Goal: Transaction & Acquisition: Purchase product/service

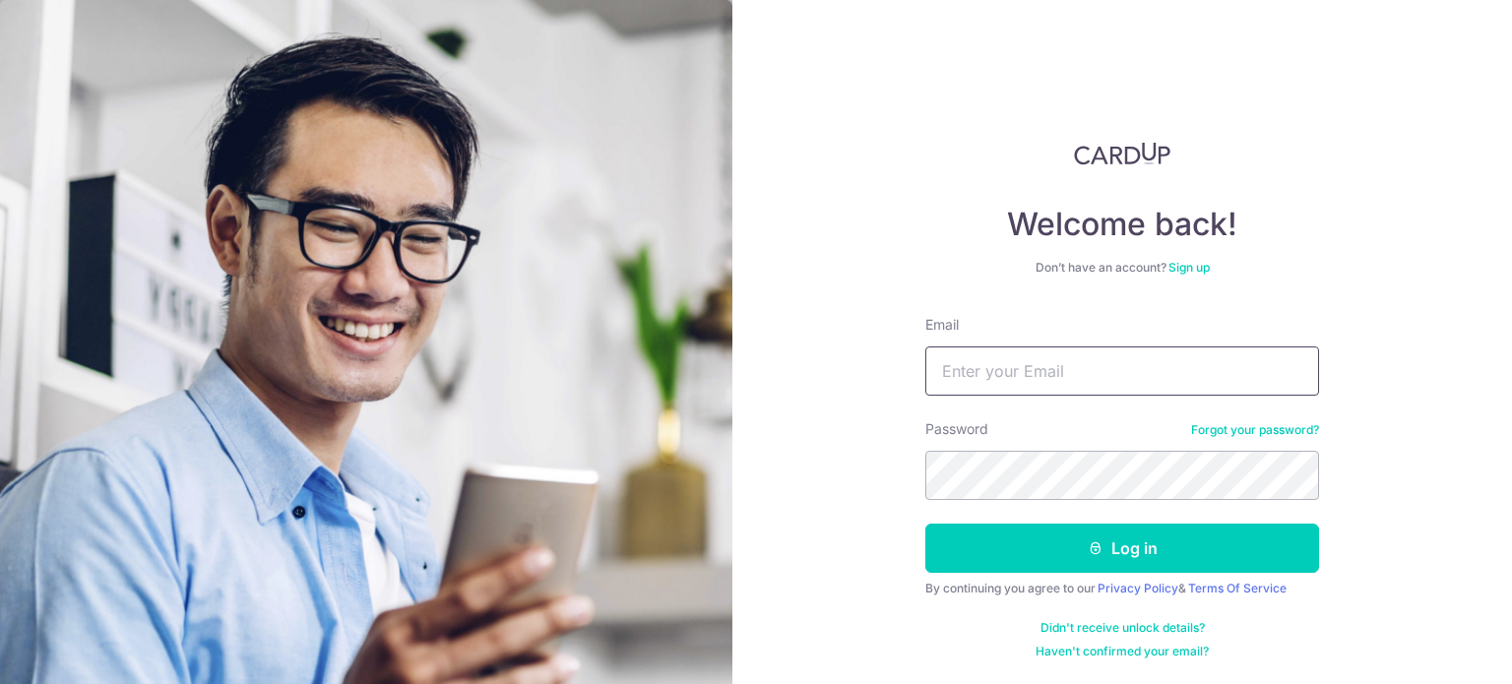
type input "[PERSON_NAME][EMAIL_ADDRESS][DOMAIN_NAME]"
click at [1011, 519] on form "Email alson.hj@gmail.com Password Forgot your password? Log in By continuing yo…" at bounding box center [1122, 487] width 394 height 345
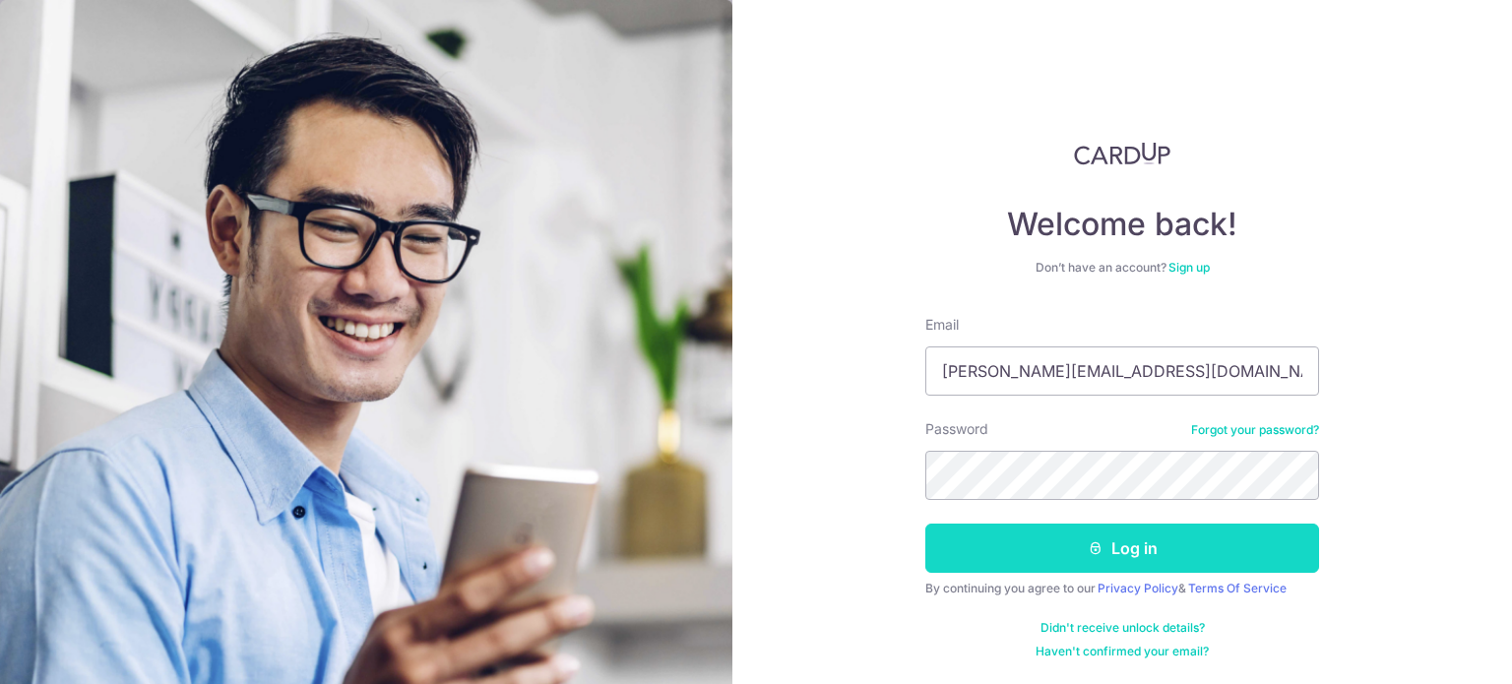
click at [1012, 531] on button "Log in" at bounding box center [1122, 548] width 394 height 49
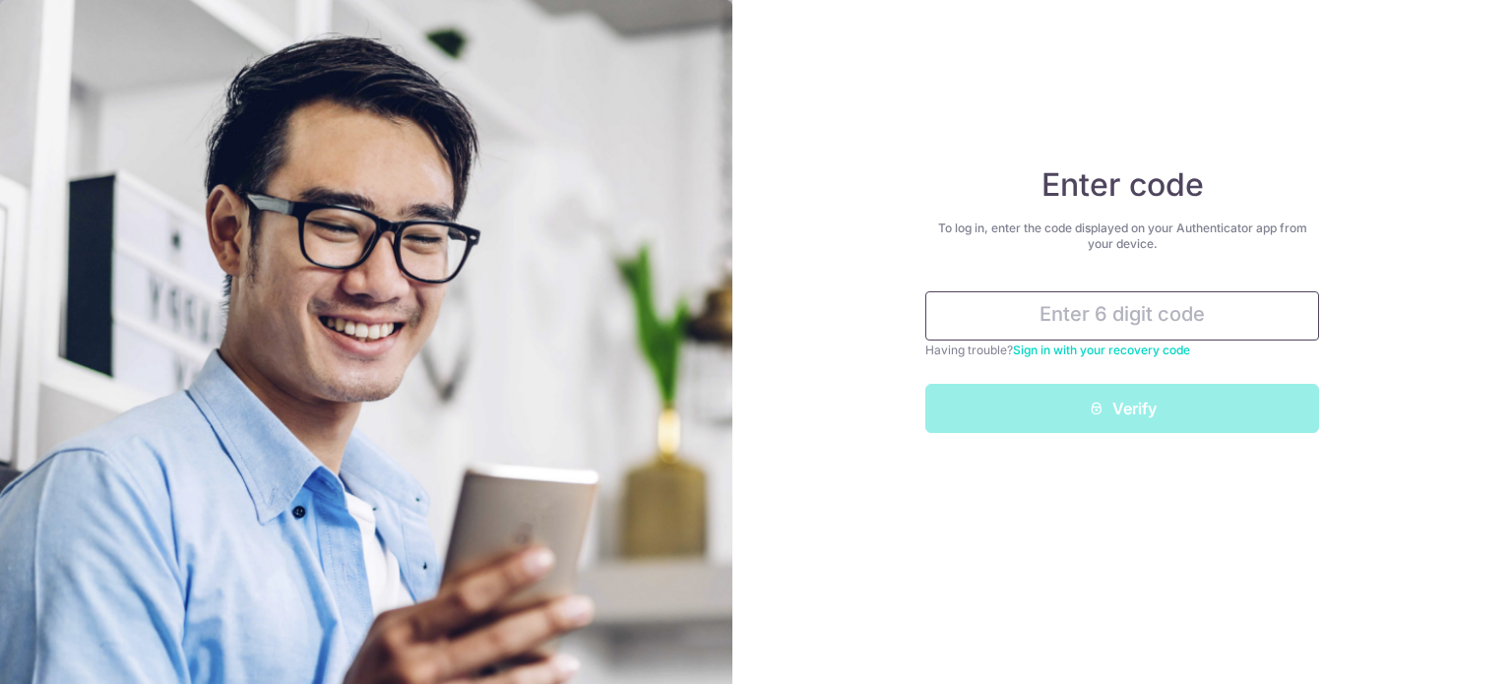
click at [1152, 310] on input "text" at bounding box center [1122, 315] width 394 height 49
click at [1193, 327] on input "text" at bounding box center [1122, 315] width 394 height 49
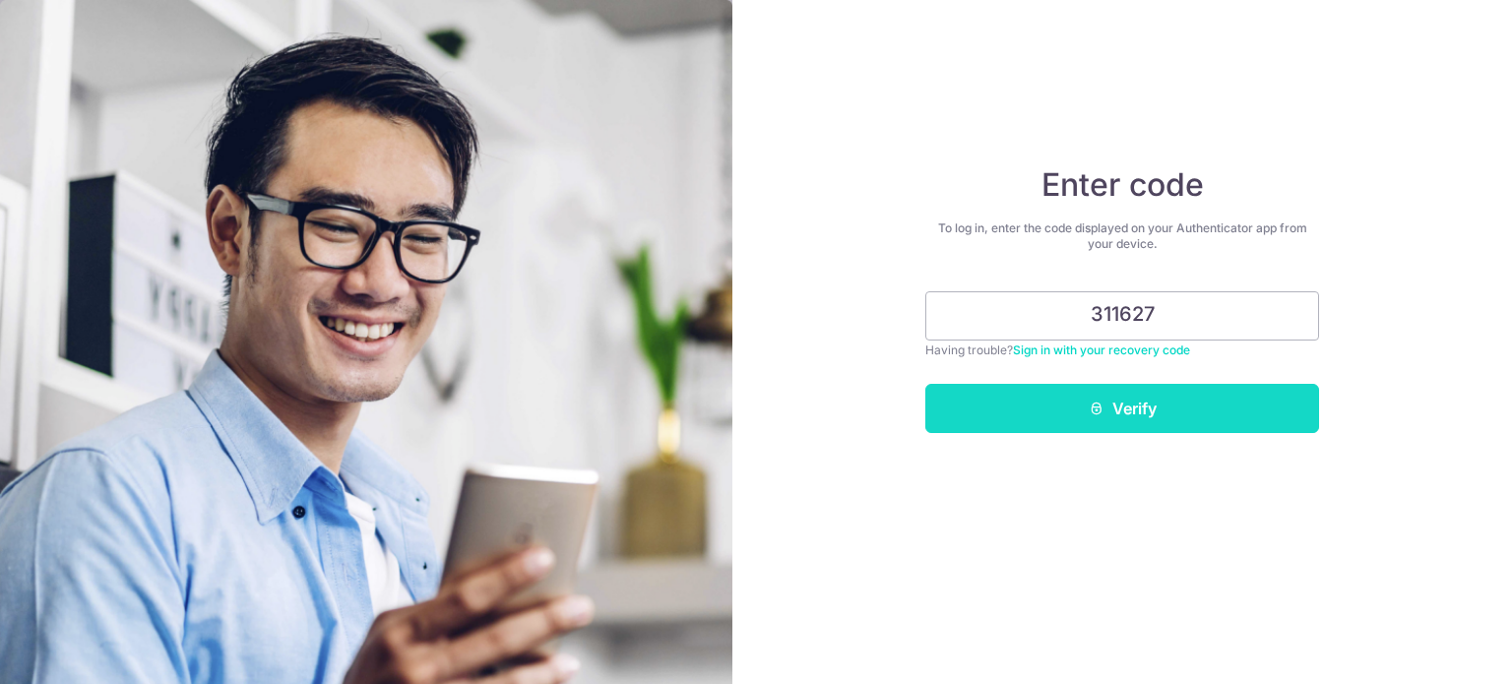
type input "311627"
click at [1174, 396] on button "Verify" at bounding box center [1122, 408] width 394 height 49
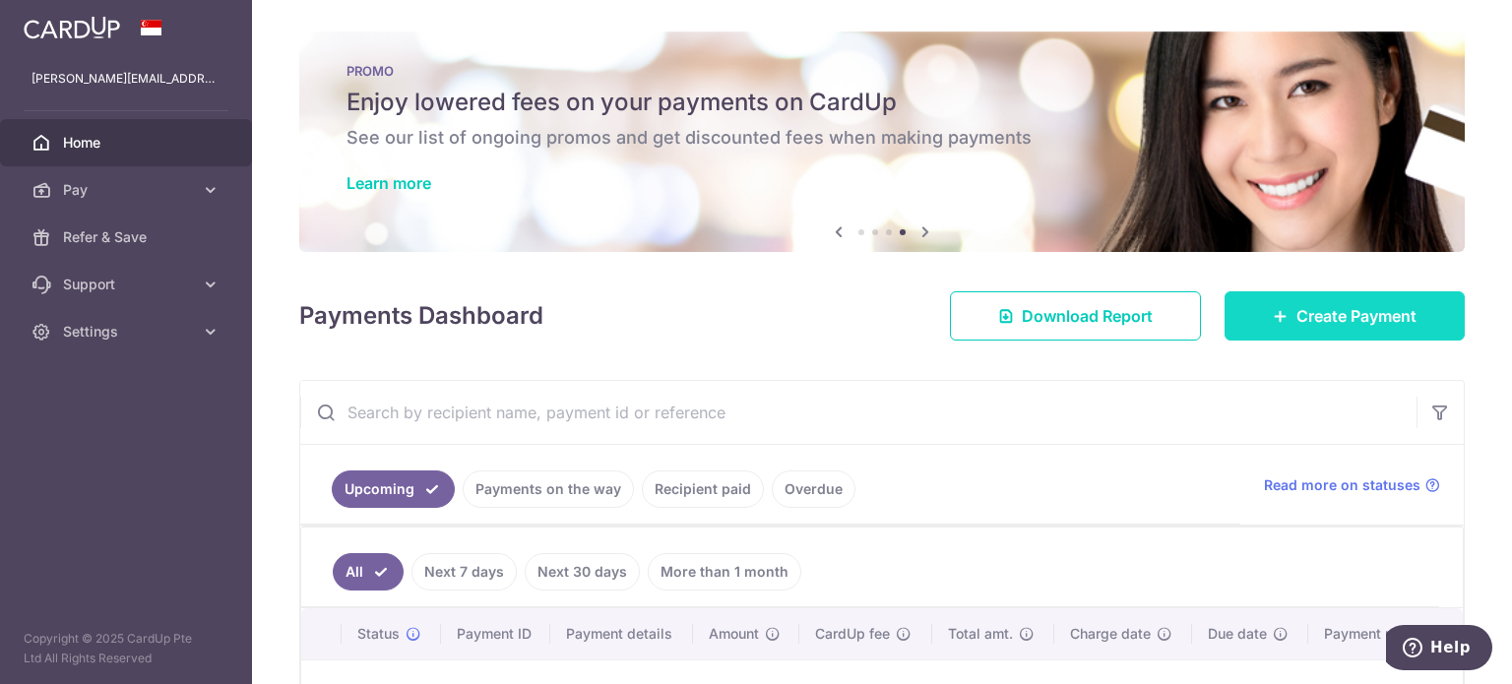
click at [1347, 324] on span "Create Payment" at bounding box center [1356, 316] width 120 height 24
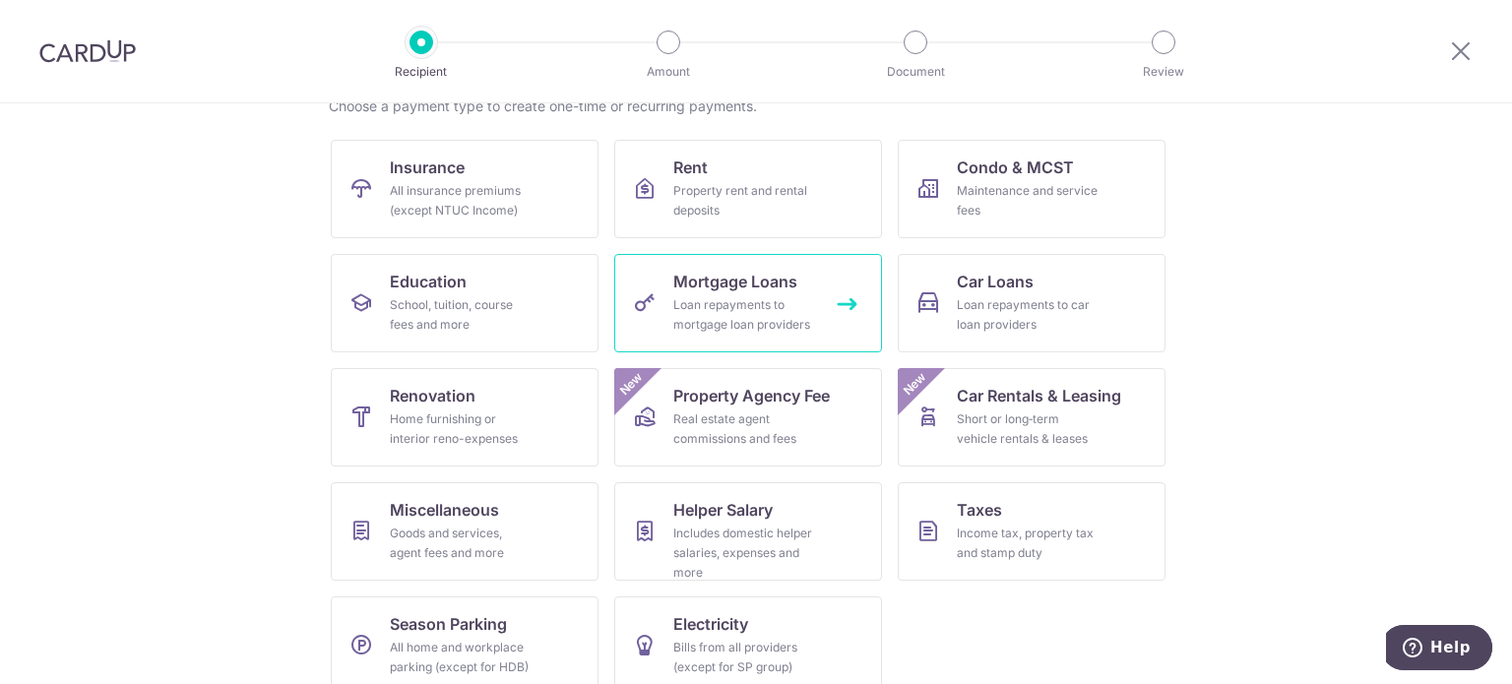
scroll to position [196, 0]
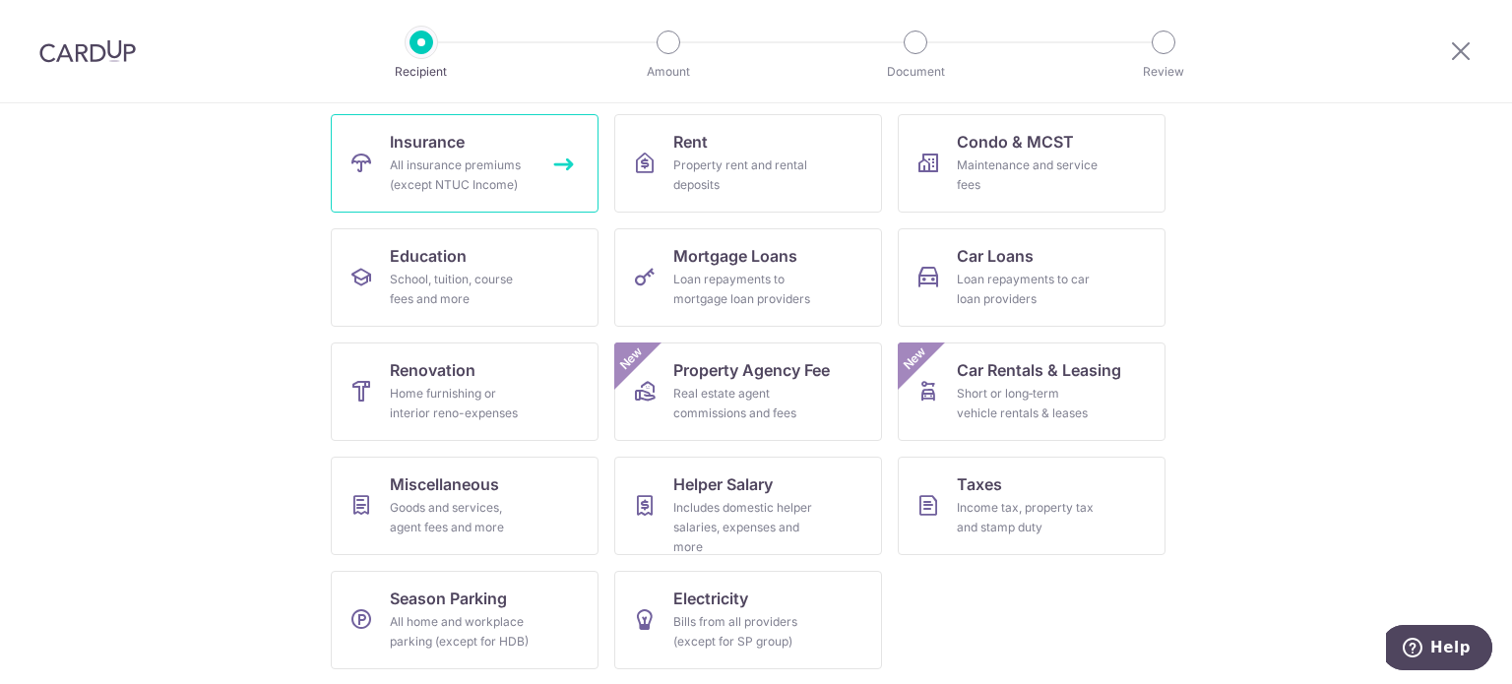
click at [530, 172] on link "Insurance All insurance premiums (except NTUC Income)" at bounding box center [465, 163] width 268 height 98
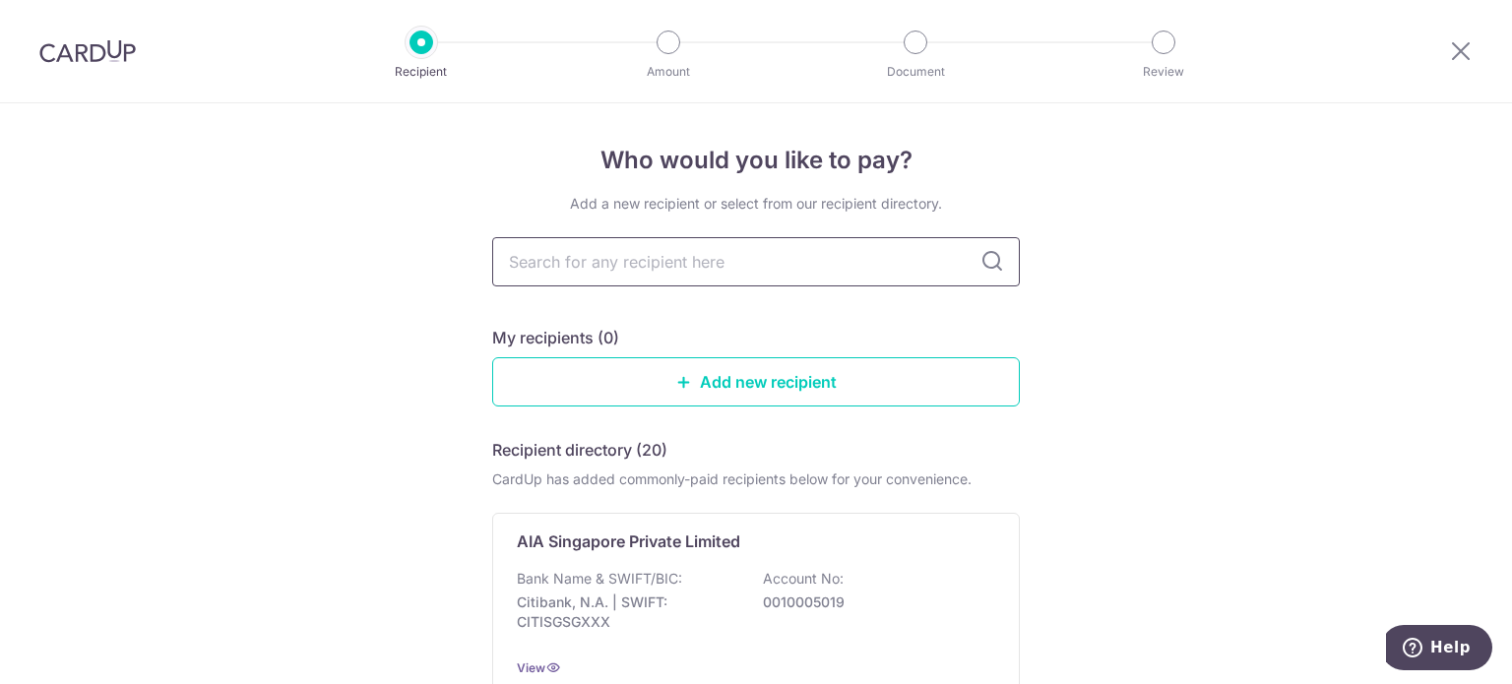
click at [606, 256] on input "text" at bounding box center [756, 261] width 528 height 49
click at [910, 327] on div "My recipients (0)" at bounding box center [756, 338] width 528 height 24
click at [1474, 45] on div at bounding box center [1461, 51] width 102 height 102
click at [1457, 53] on icon at bounding box center [1461, 50] width 24 height 25
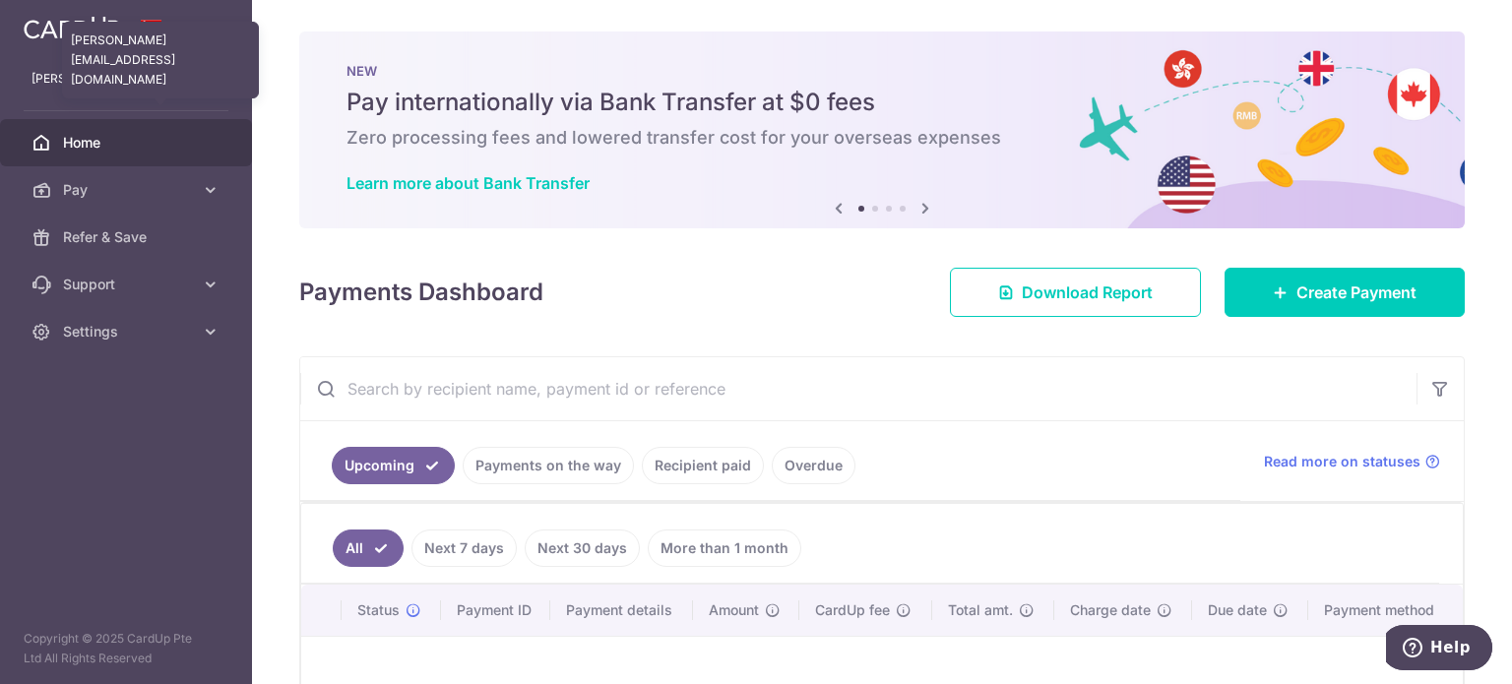
click at [142, 72] on p "[PERSON_NAME][EMAIL_ADDRESS][DOMAIN_NAME]" at bounding box center [126, 79] width 189 height 20
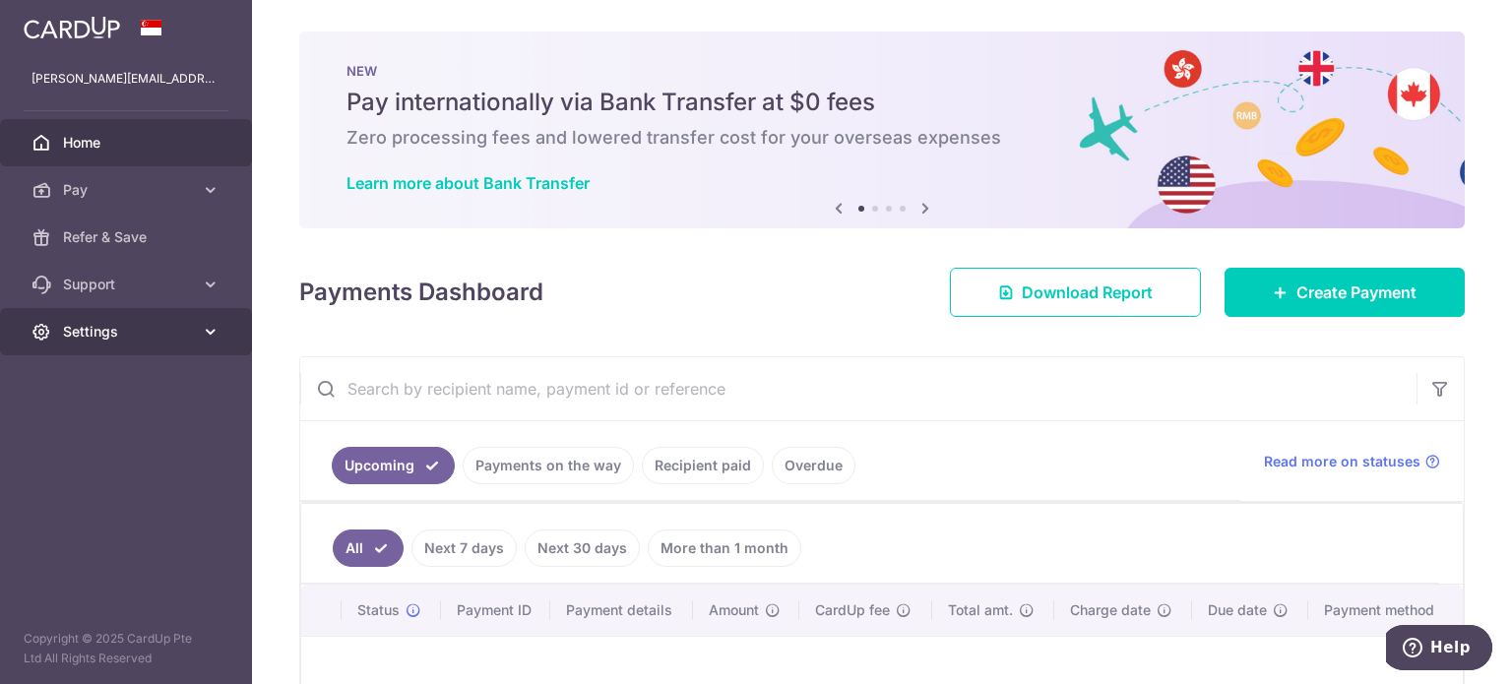
click at [114, 327] on span "Settings" at bounding box center [128, 332] width 130 height 20
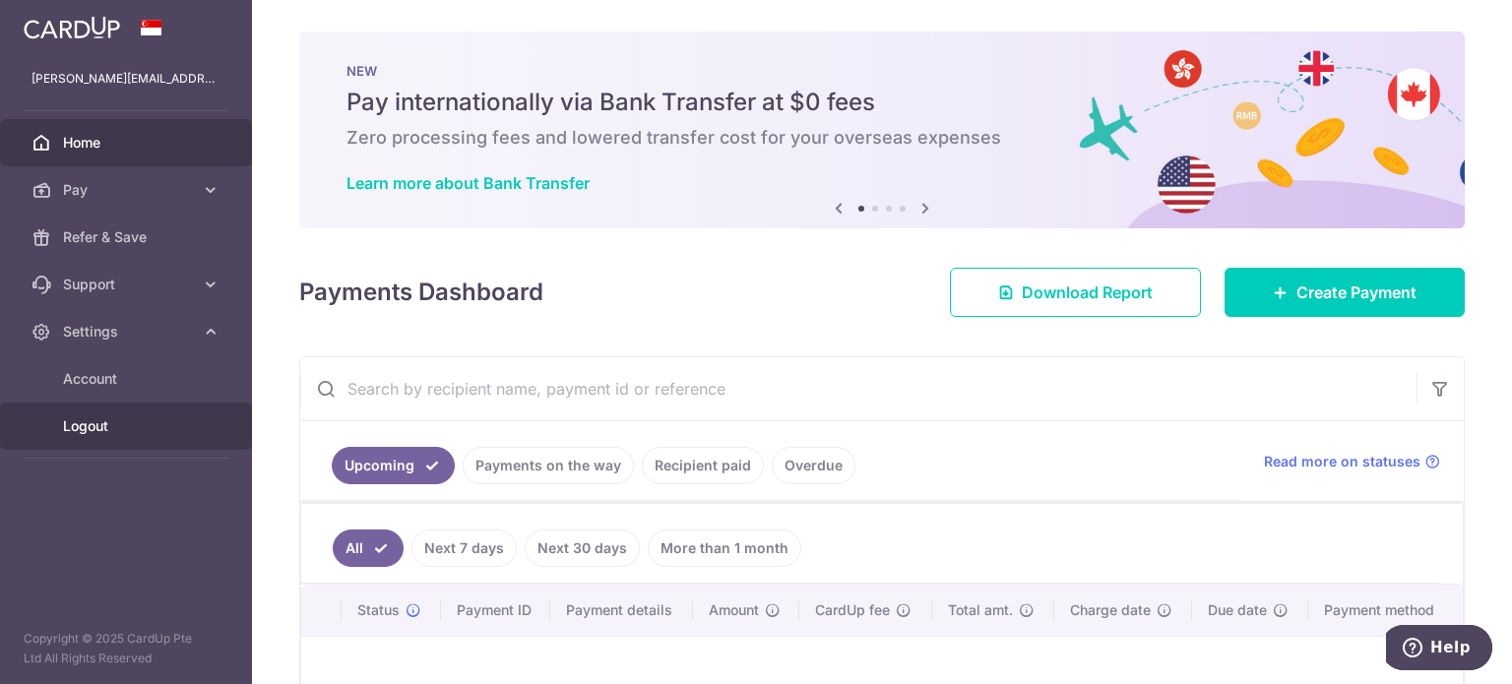
click at [102, 412] on link "Logout" at bounding box center [126, 426] width 252 height 47
